Goal: Task Accomplishment & Management: Manage account settings

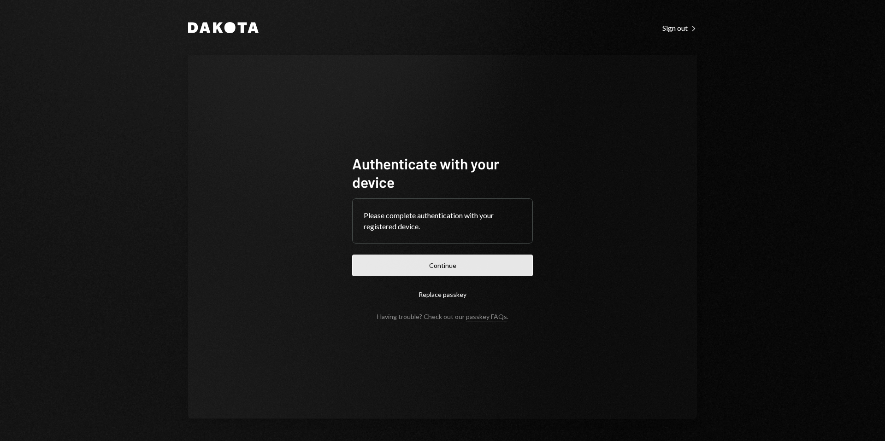
click at [458, 262] on button "Continue" at bounding box center [442, 266] width 181 height 22
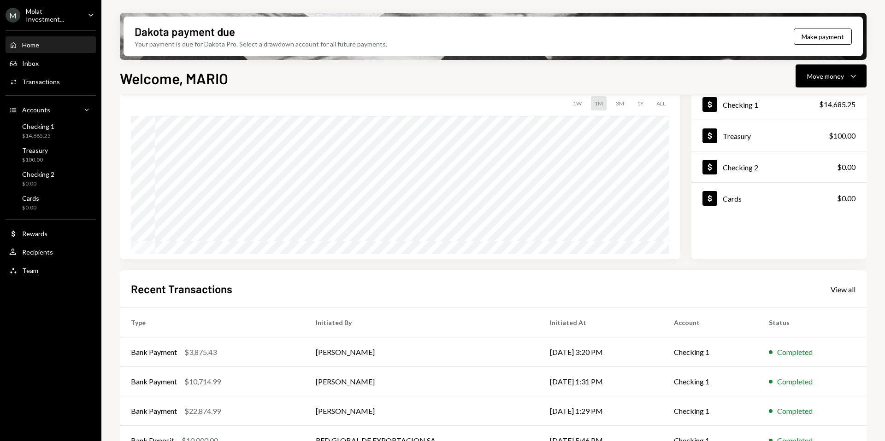
scroll to position [114, 0]
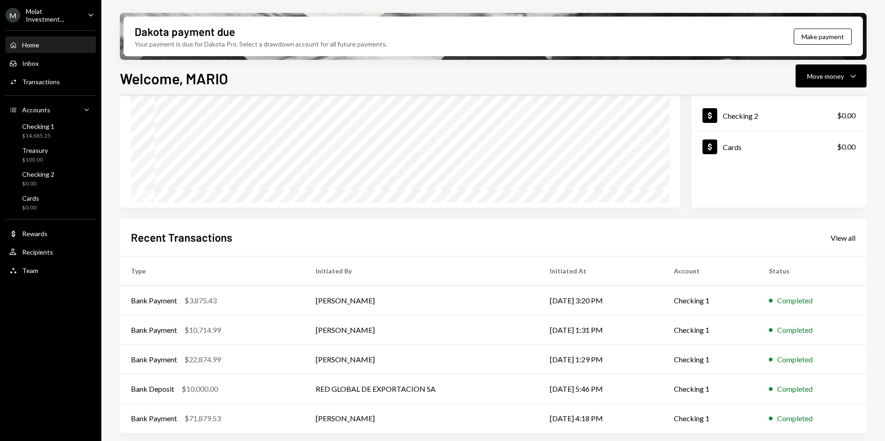
click at [47, 18] on div "Molat Investment..." at bounding box center [53, 15] width 54 height 16
click at [32, 14] on div "Molat Investment..." at bounding box center [53, 15] width 54 height 16
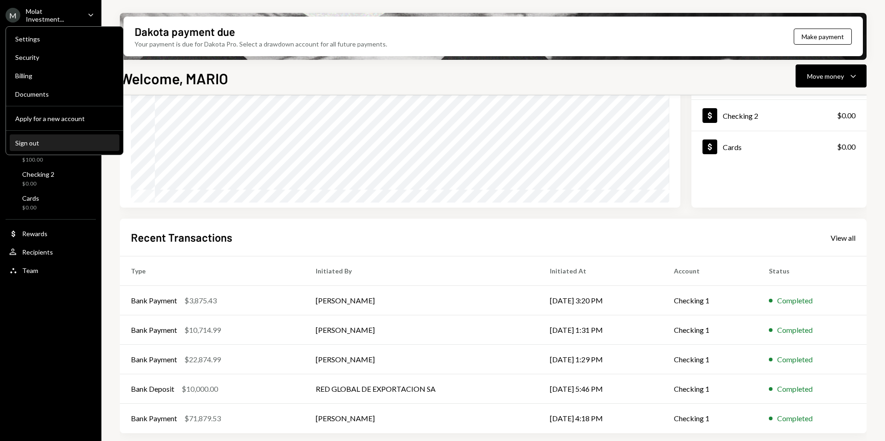
click at [29, 142] on div "Sign out" at bounding box center [64, 143] width 99 height 8
